Goal: Task Accomplishment & Management: Complete application form

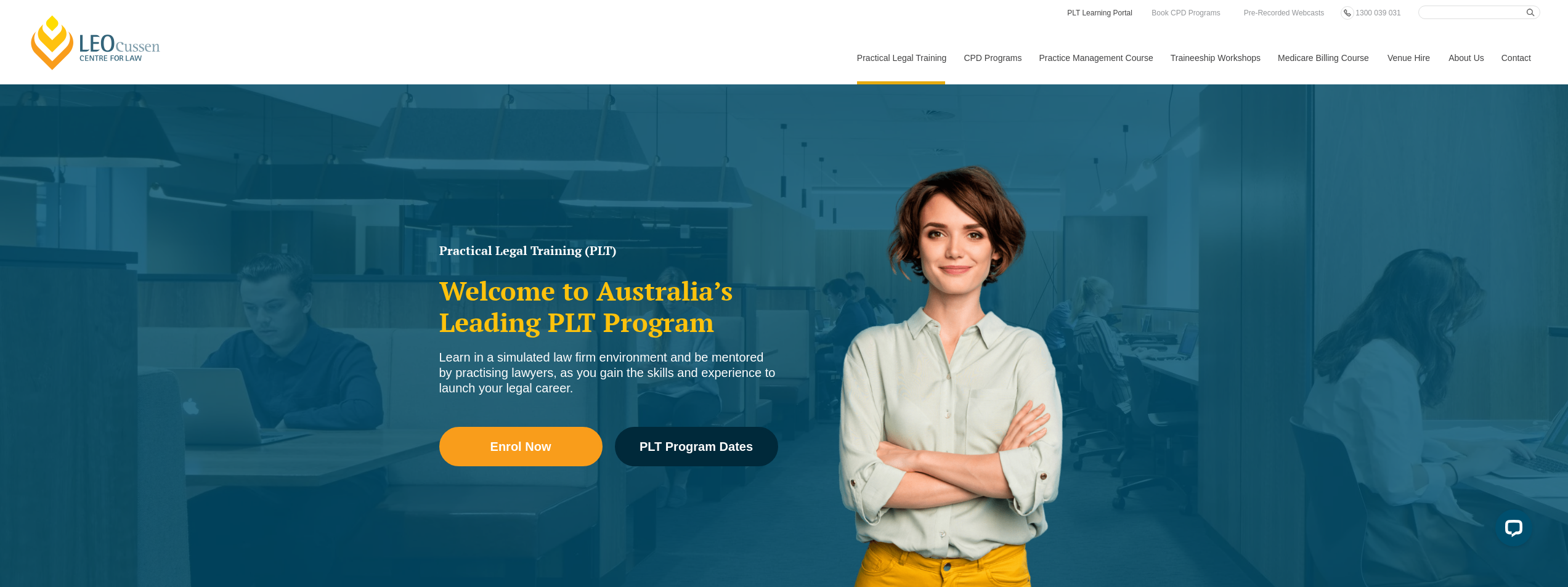
click at [1097, 12] on link "PLT Learning Portal" at bounding box center [1099, 13] width 68 height 14
